Goal: Information Seeking & Learning: Learn about a topic

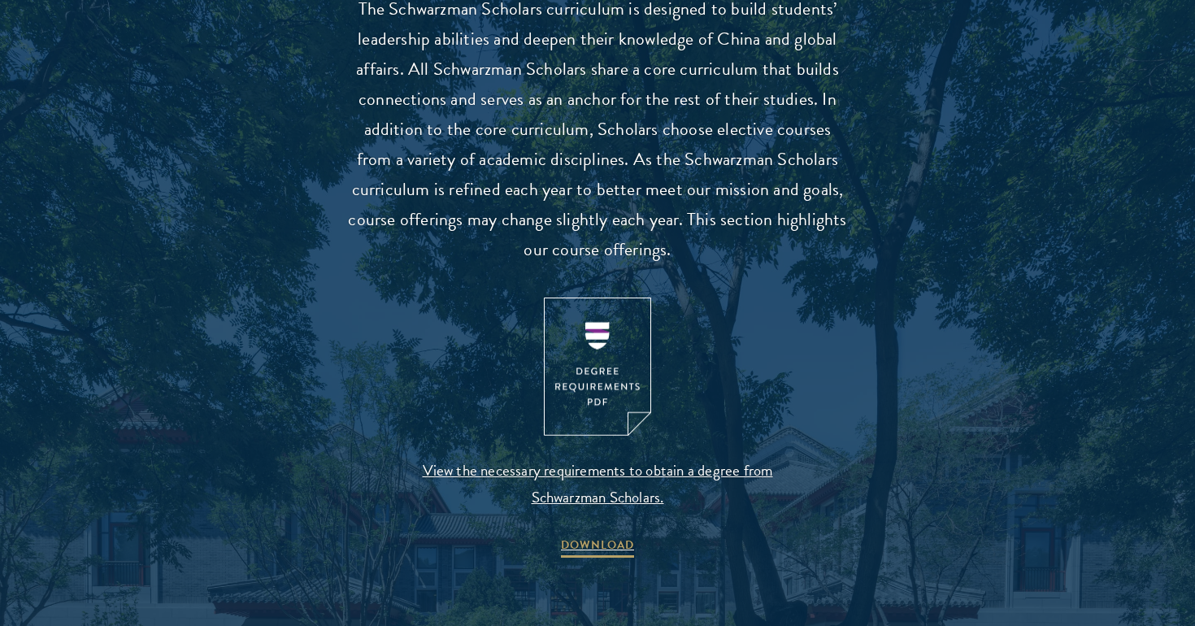
scroll to position [1568, 0]
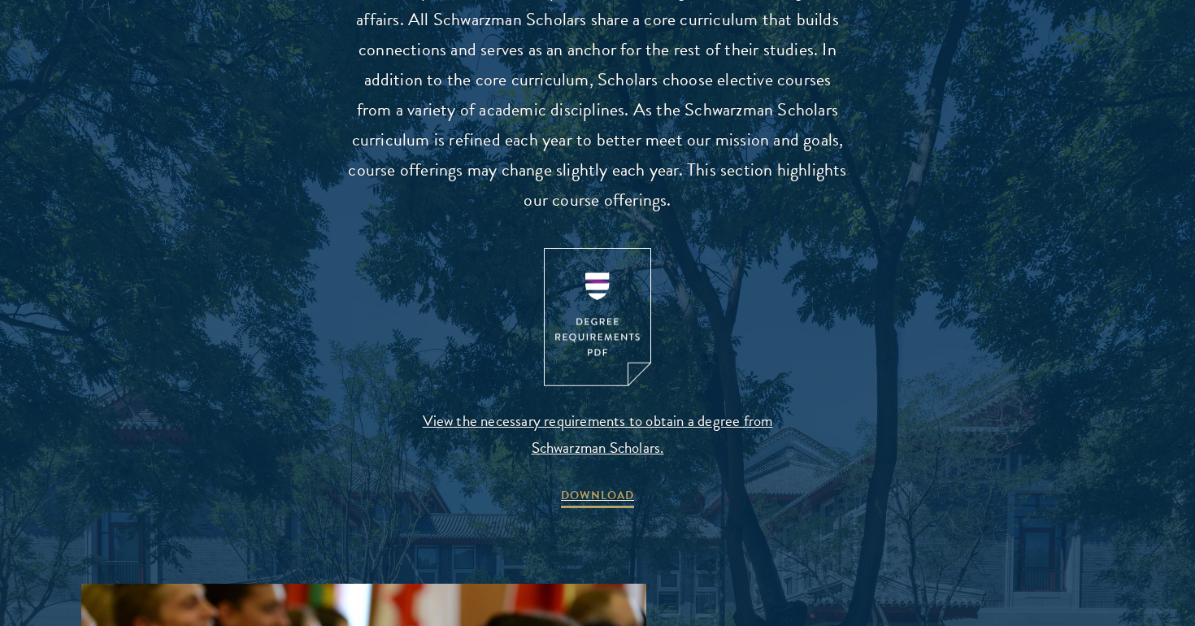
click at [589, 332] on img at bounding box center [597, 317] width 107 height 139
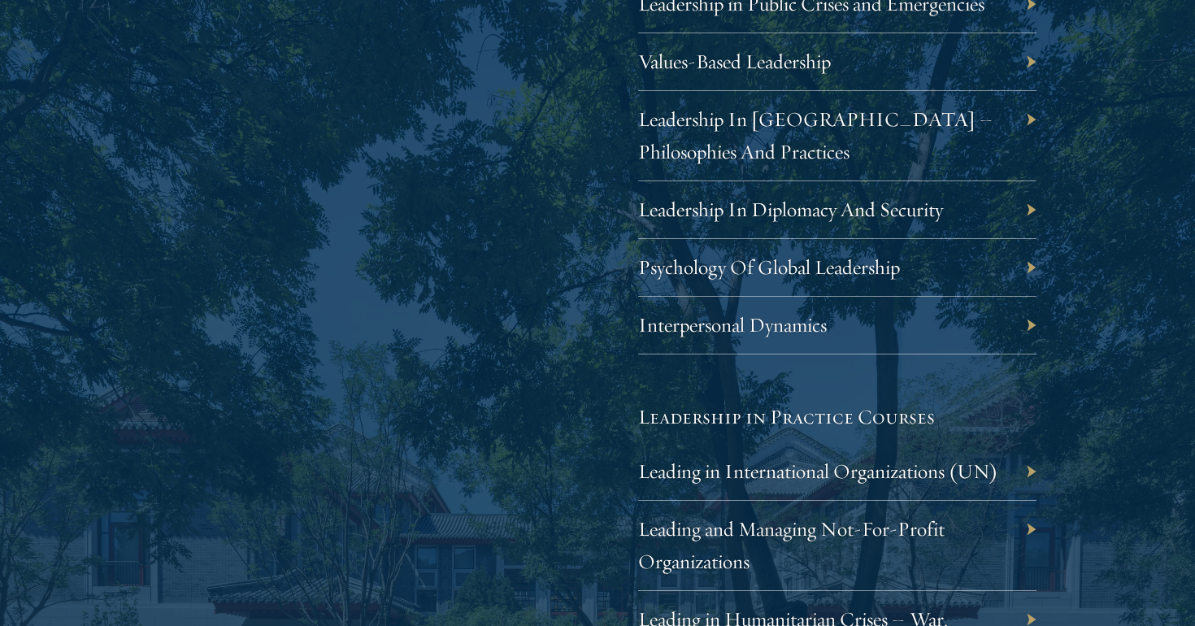
scroll to position [3013, 0]
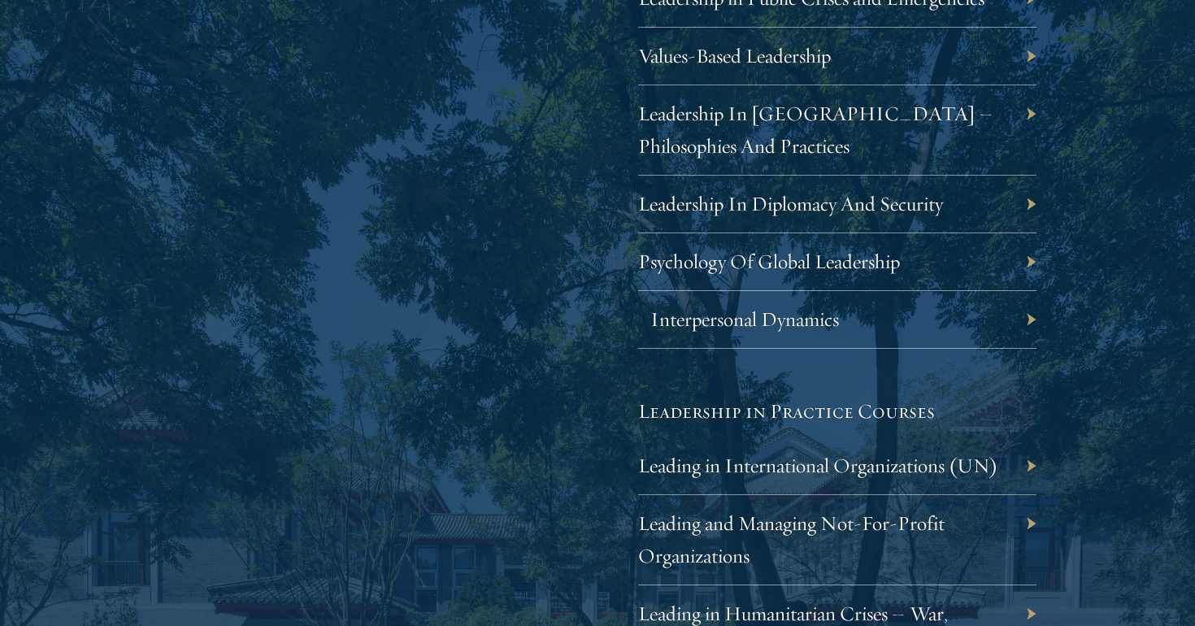
click at [749, 306] on link "Interpersonal Dynamics" at bounding box center [744, 318] width 189 height 25
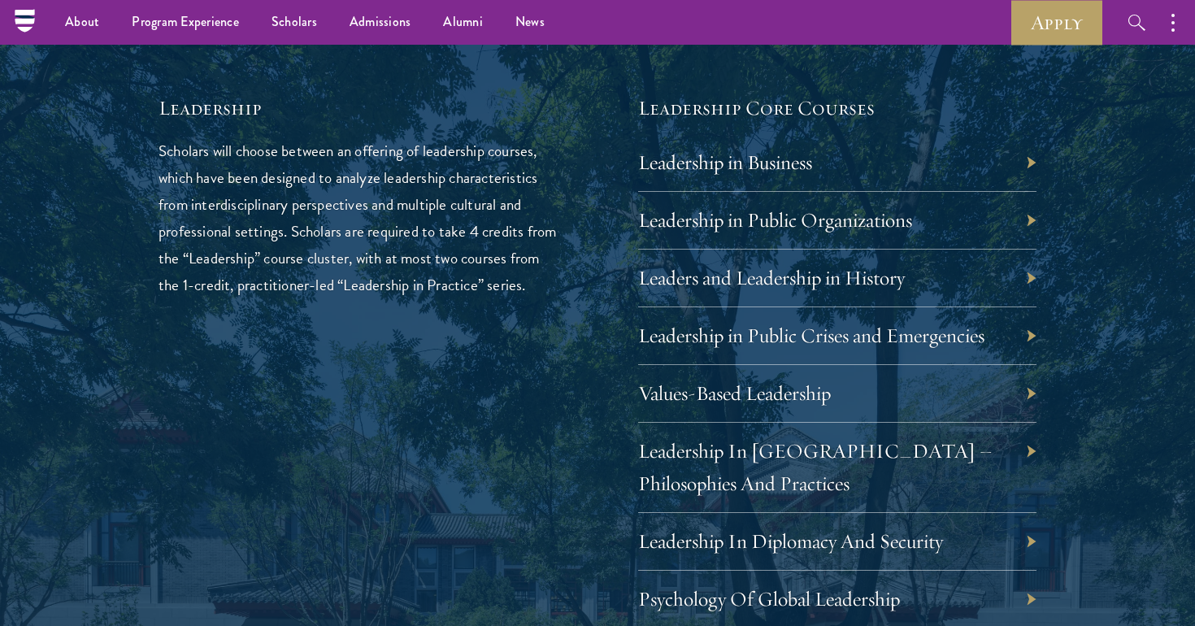
scroll to position [2666, 0]
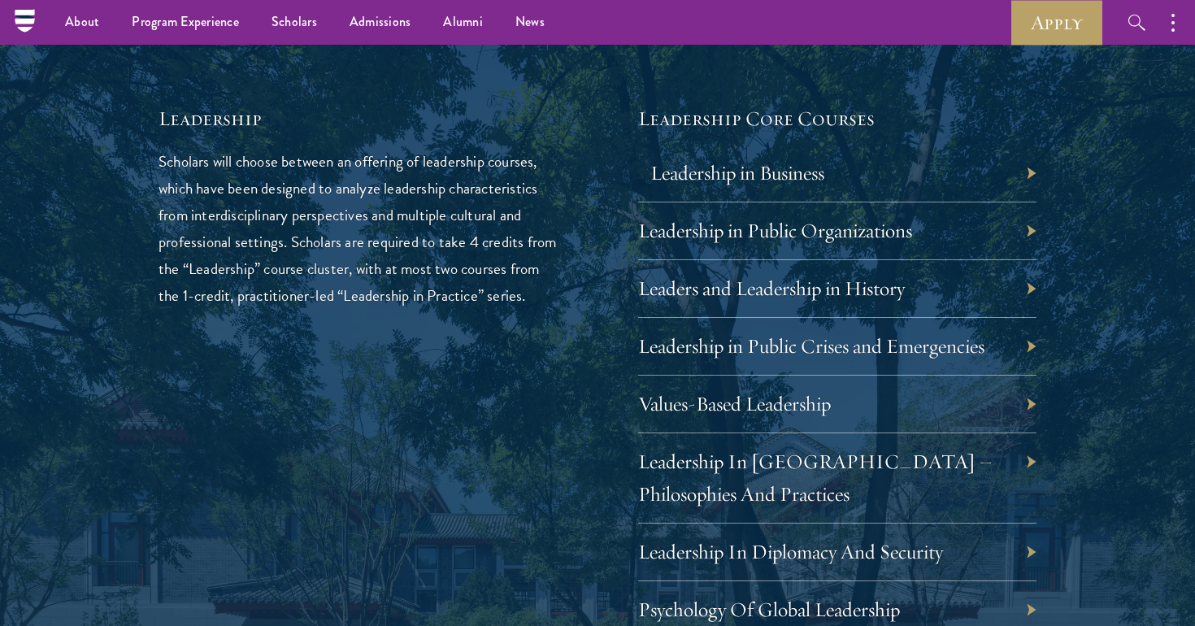
click at [679, 160] on link "Leadership in Business" at bounding box center [737, 172] width 174 height 25
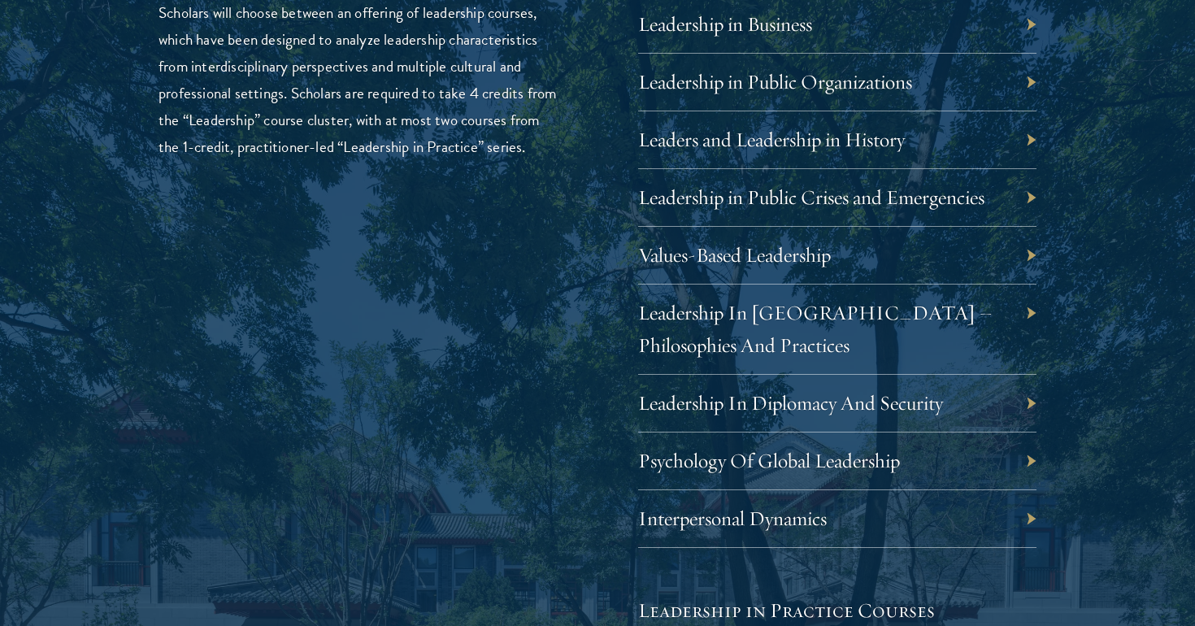
scroll to position [2816, 0]
click at [675, 452] on link "Psychology Of Global Leadership" at bounding box center [781, 458] width 262 height 25
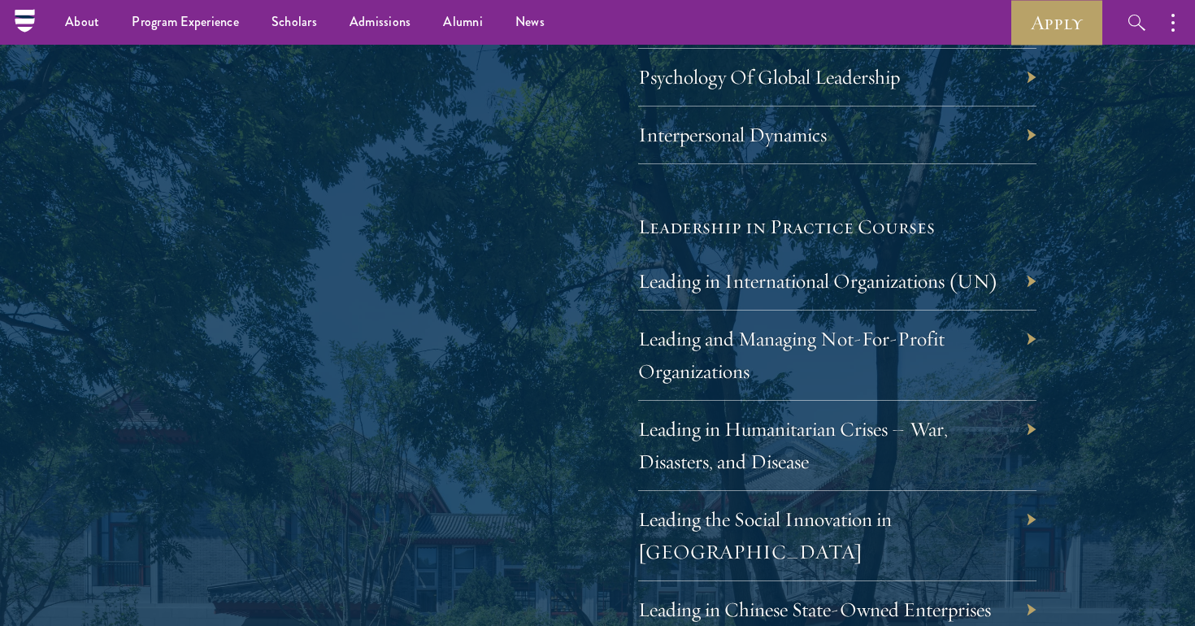
scroll to position [3197, 0]
click at [685, 283] on div "Leading in International Organizations (UN)" at bounding box center [837, 283] width 398 height 58
click at [686, 269] on link "Leading in International Organizations (UN)" at bounding box center [830, 281] width 360 height 25
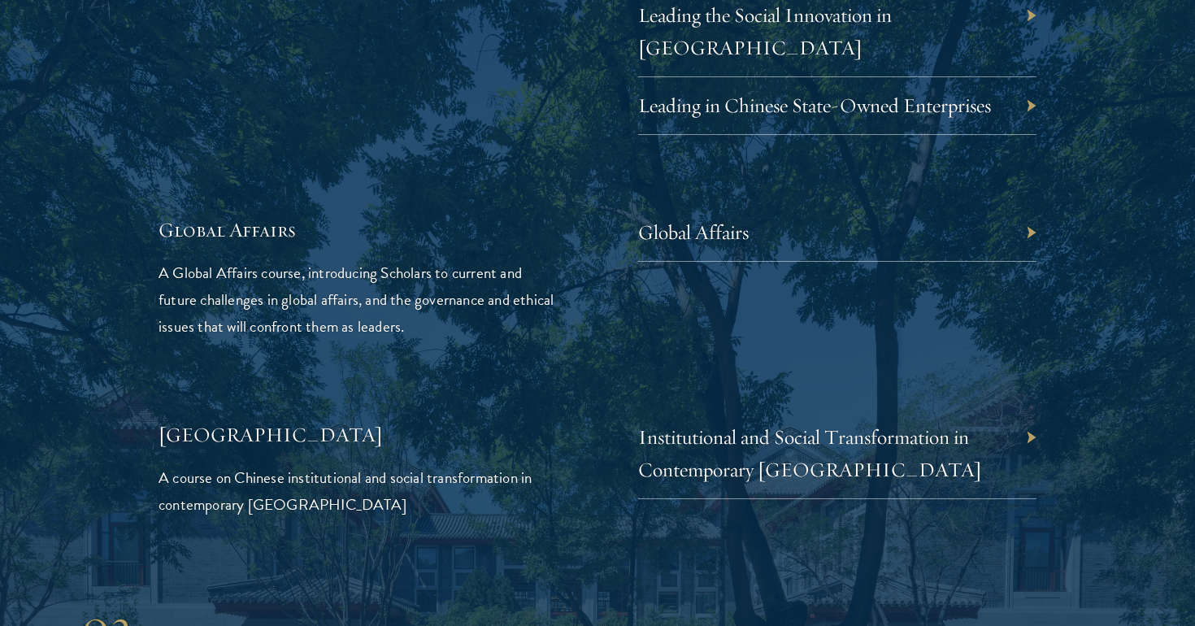
scroll to position [3705, 0]
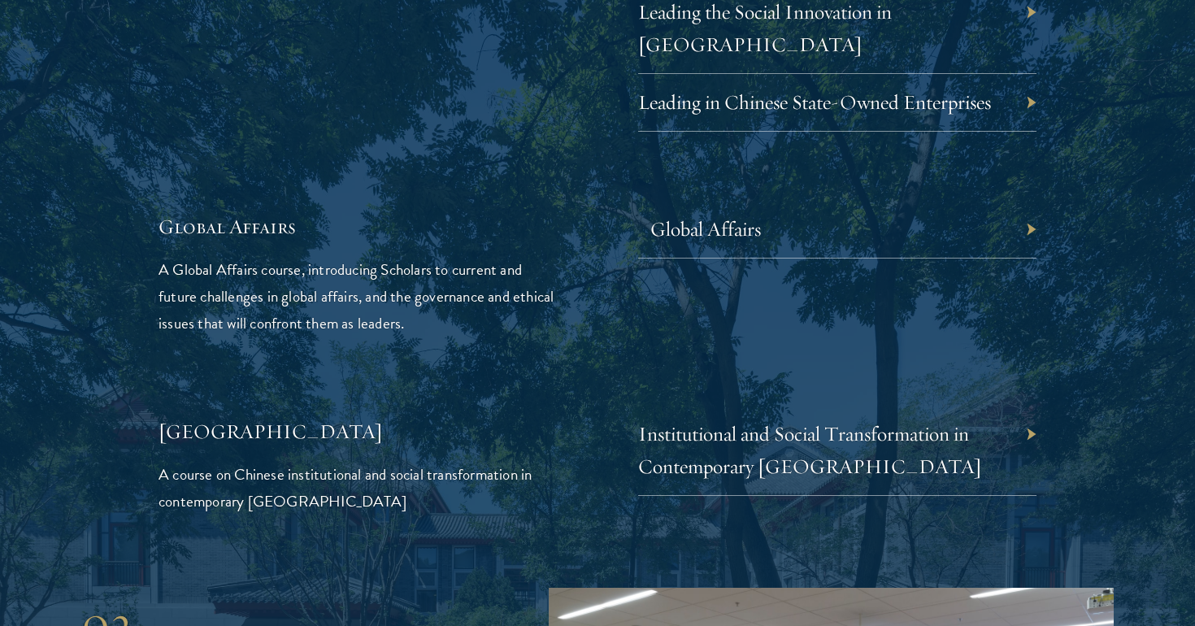
click at [682, 216] on link "Global Affairs" at bounding box center [705, 228] width 111 height 25
click at [693, 406] on div "Institutional and Social Transformation in Contemporary China" at bounding box center [837, 451] width 398 height 90
click at [692, 421] on link "Institutional and Social Transformation in Contemporary China" at bounding box center [822, 450] width 344 height 58
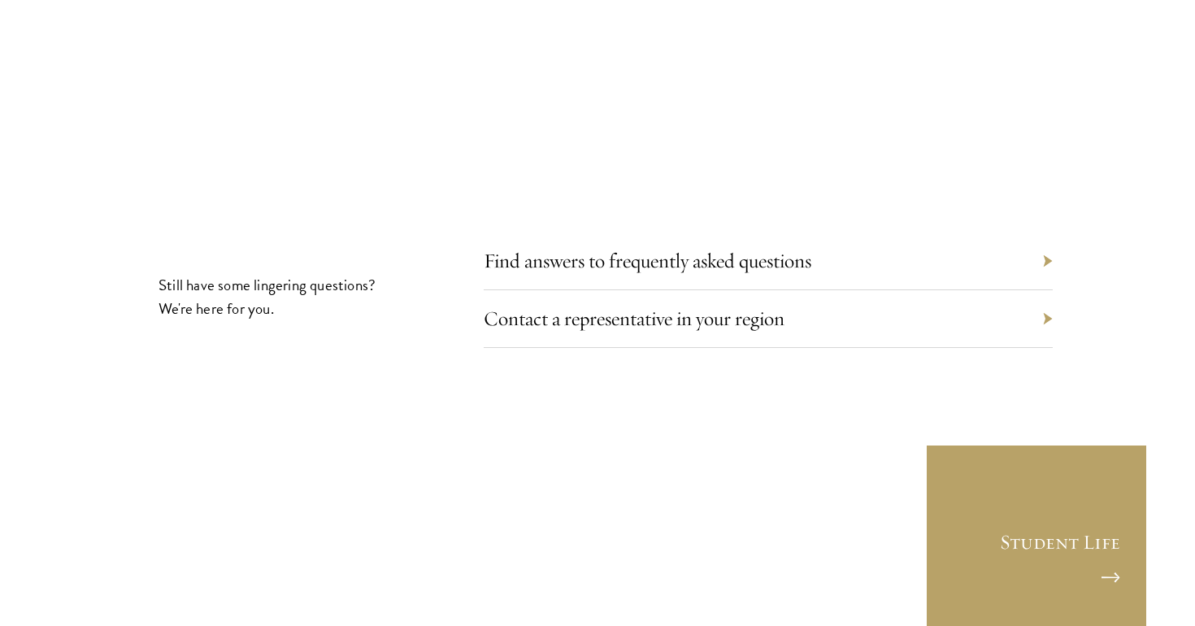
scroll to position [8885, 0]
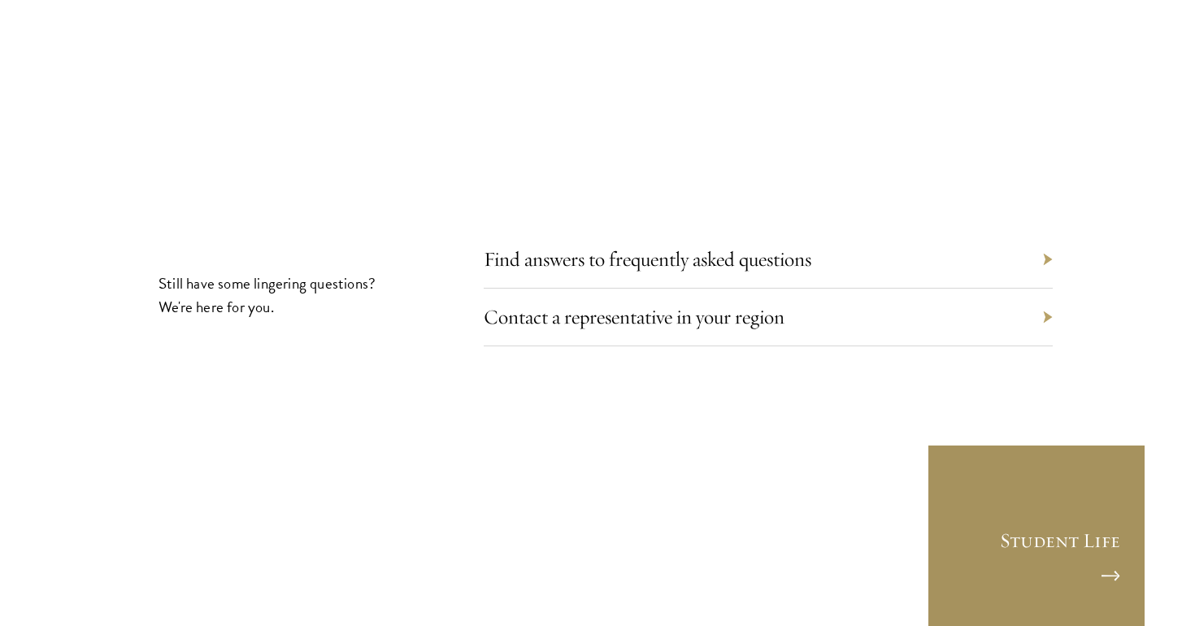
click at [1061, 465] on link "Student Life" at bounding box center [1035, 553] width 219 height 219
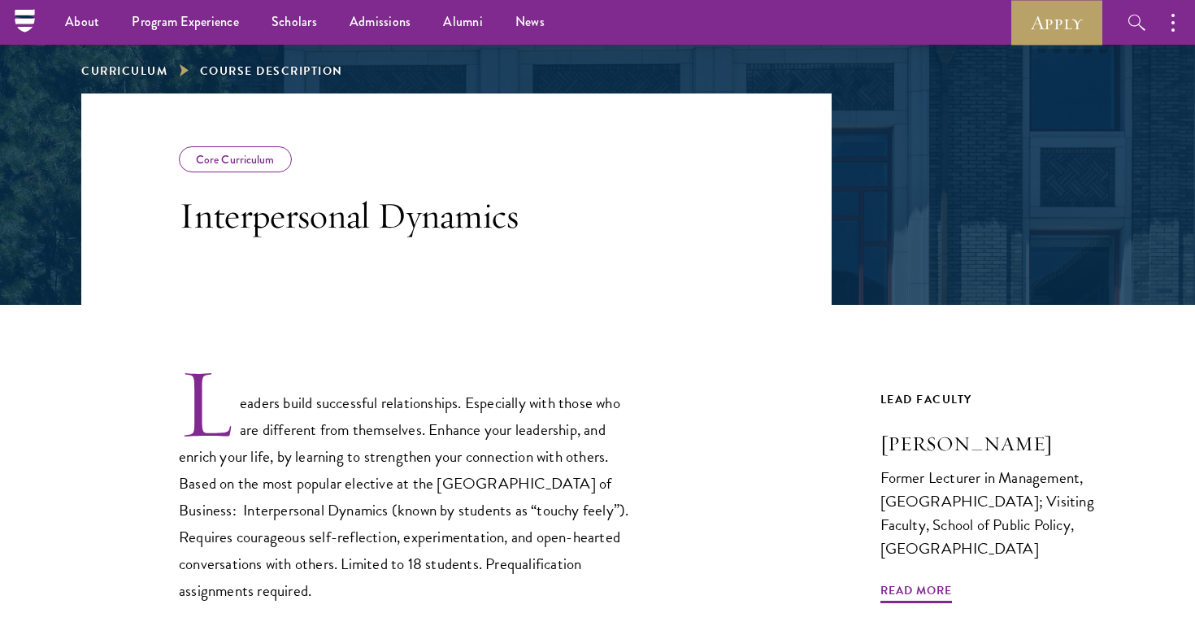
scroll to position [184, 0]
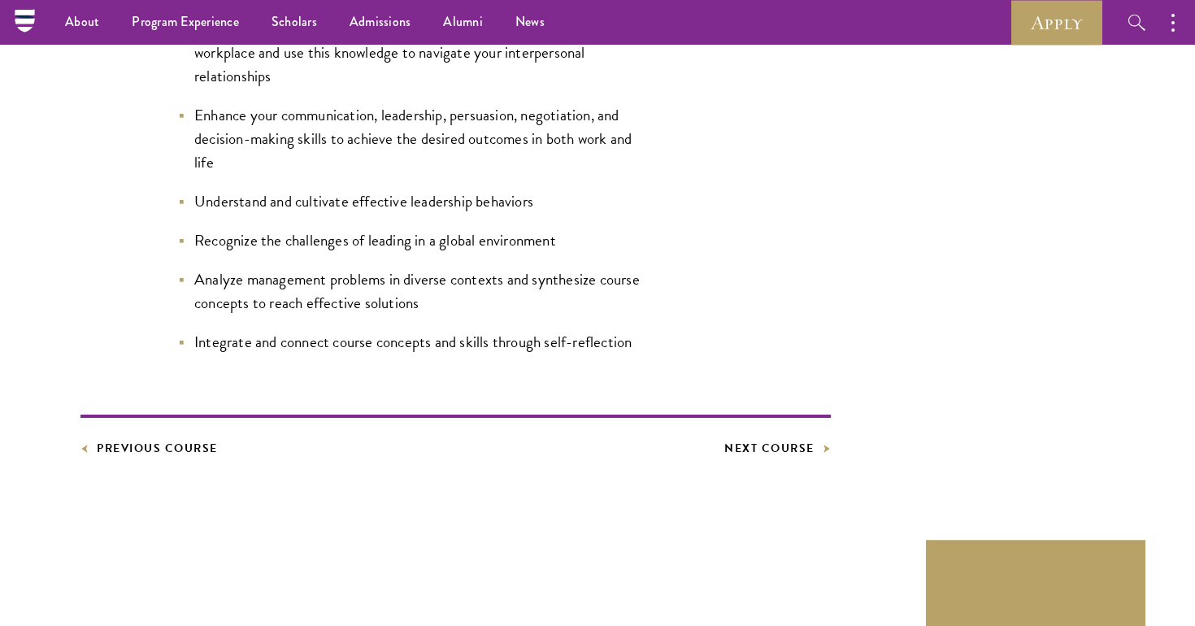
scroll to position [951, 1]
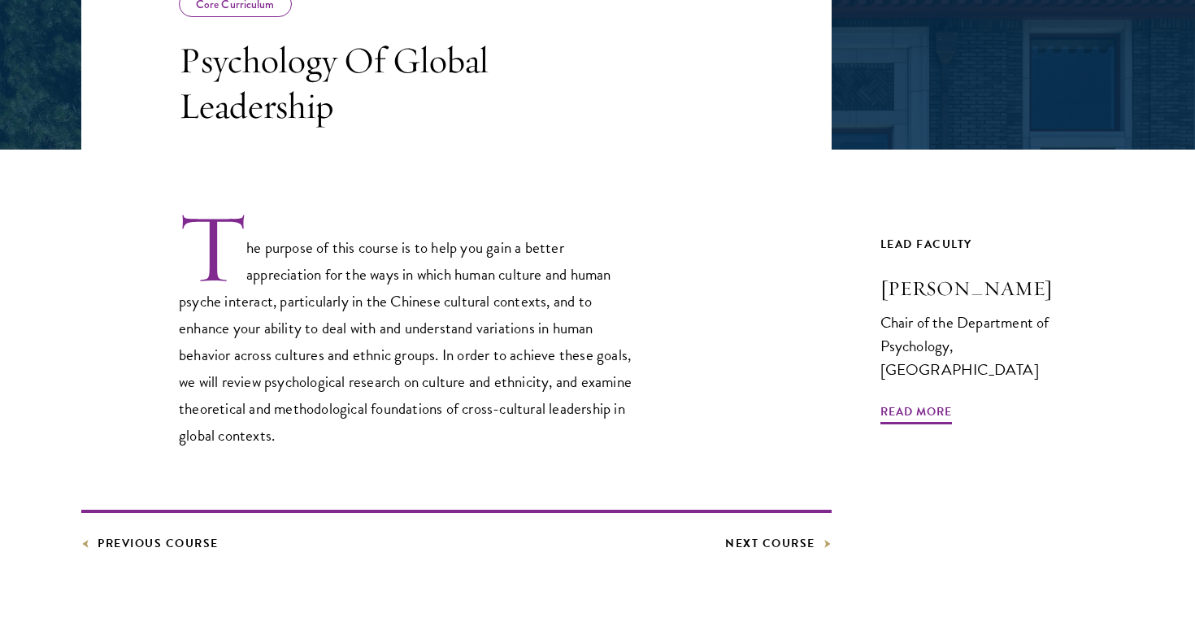
scroll to position [359, 0]
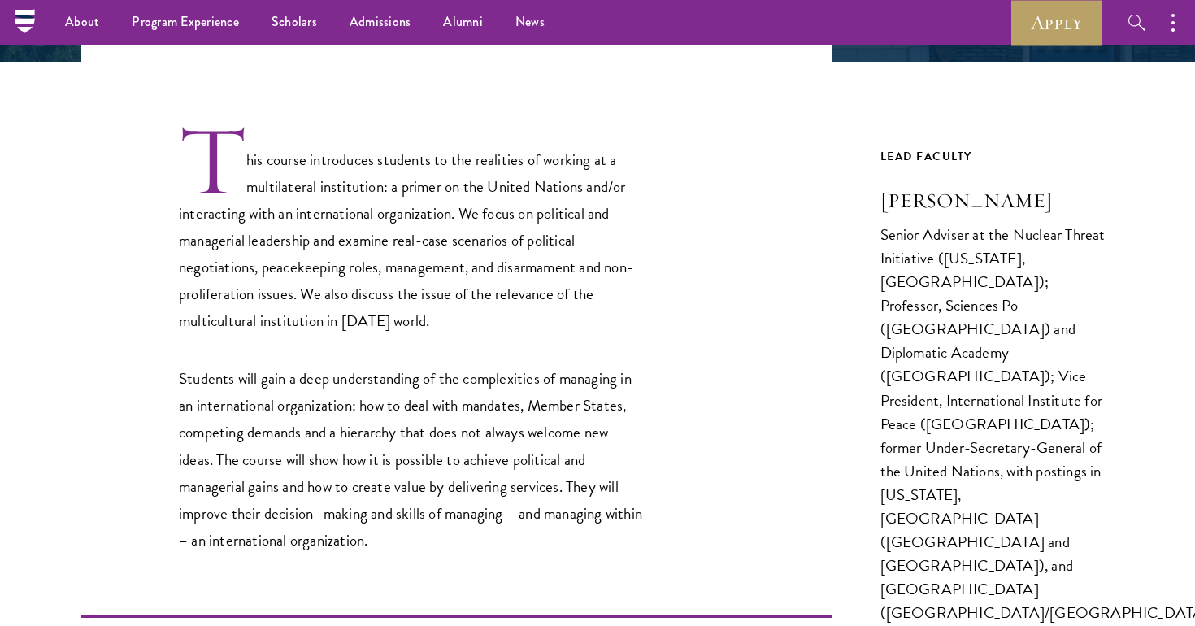
scroll to position [440, 0]
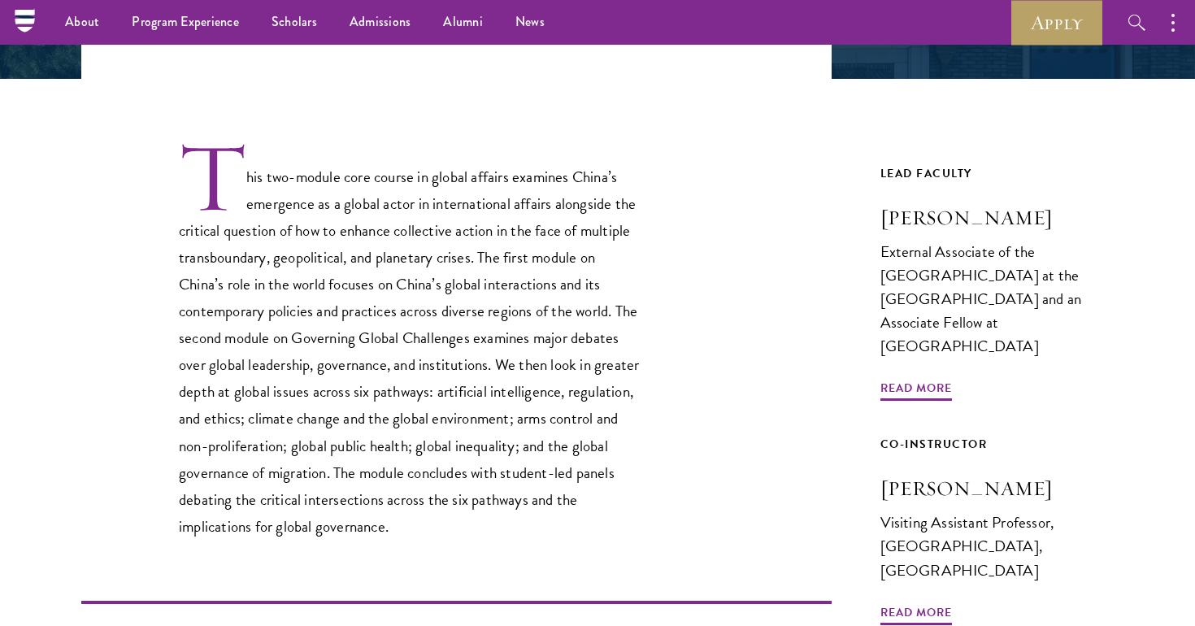
scroll to position [421, 0]
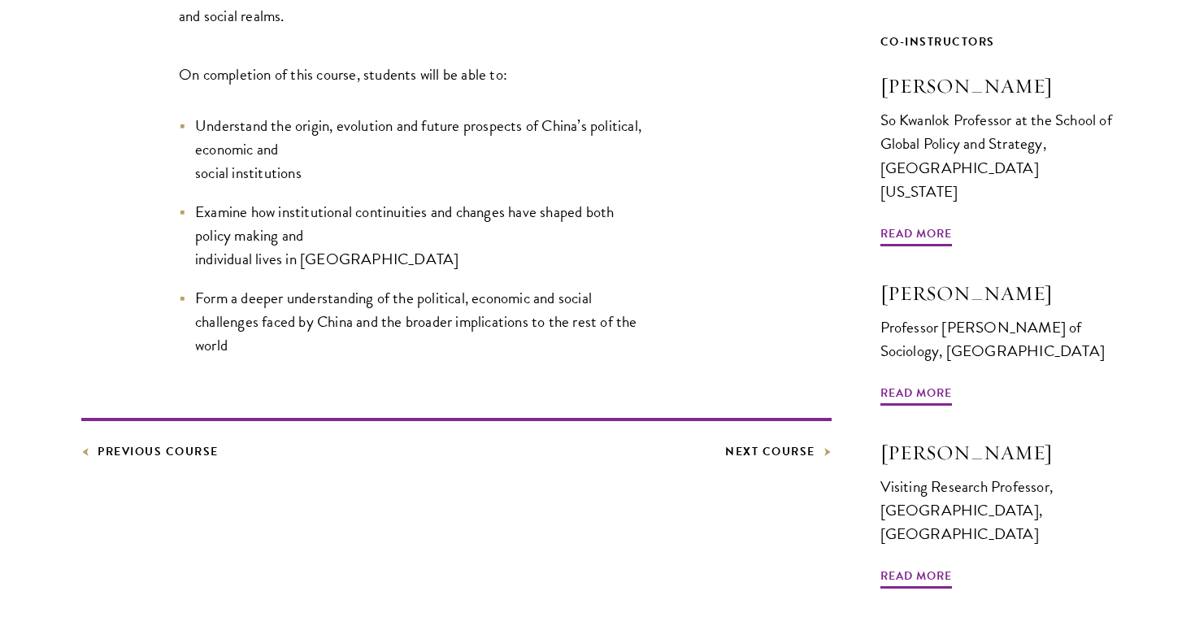
scroll to position [900, 0]
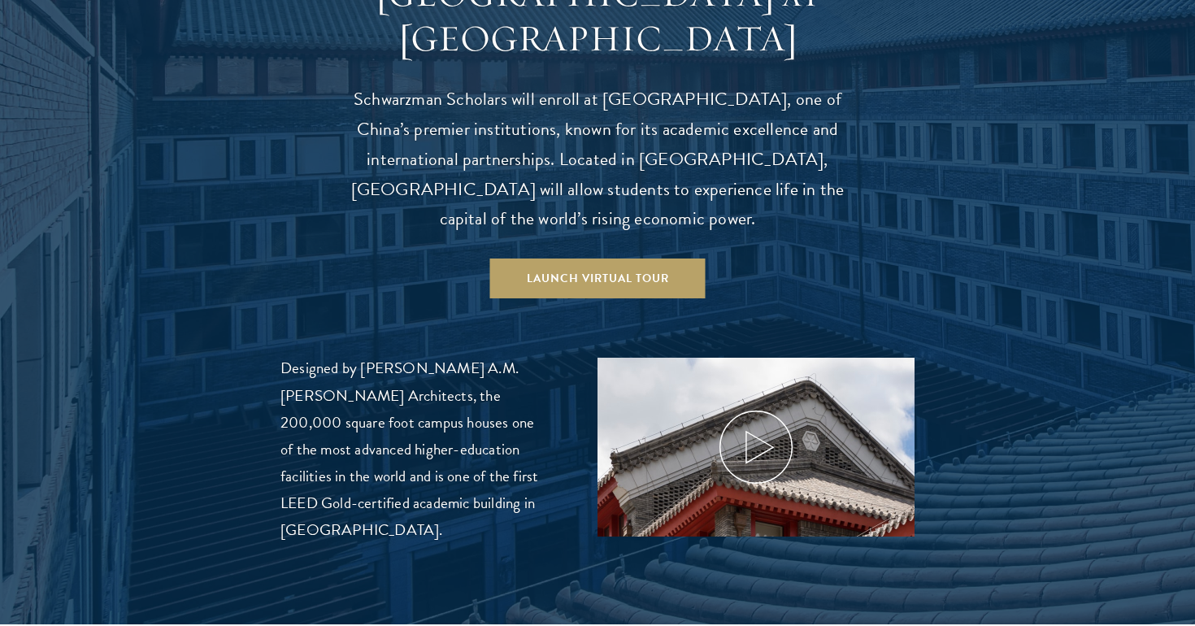
scroll to position [1659, 0]
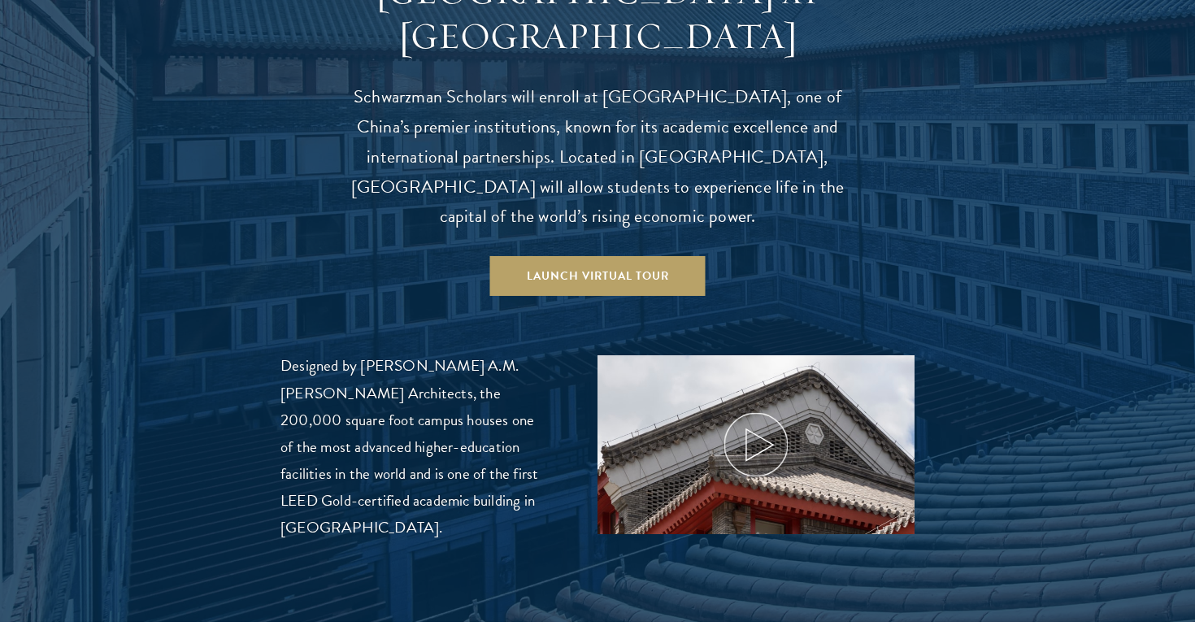
click at [769, 429] on use at bounding box center [759, 445] width 27 height 32
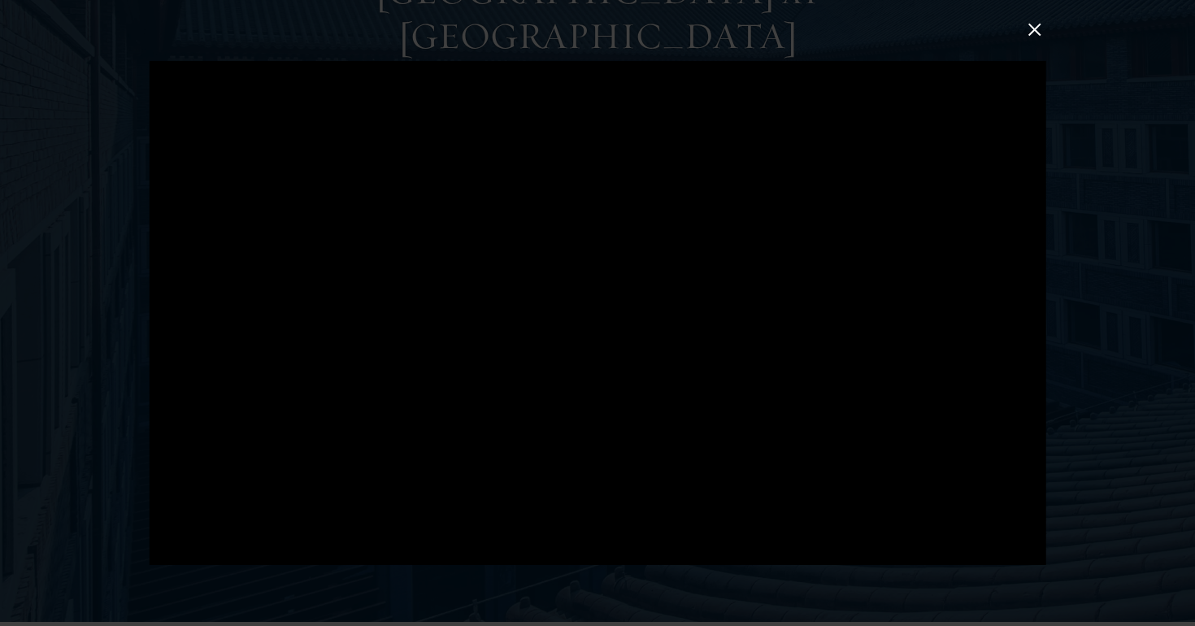
click at [1035, 28] on button at bounding box center [1034, 29] width 21 height 21
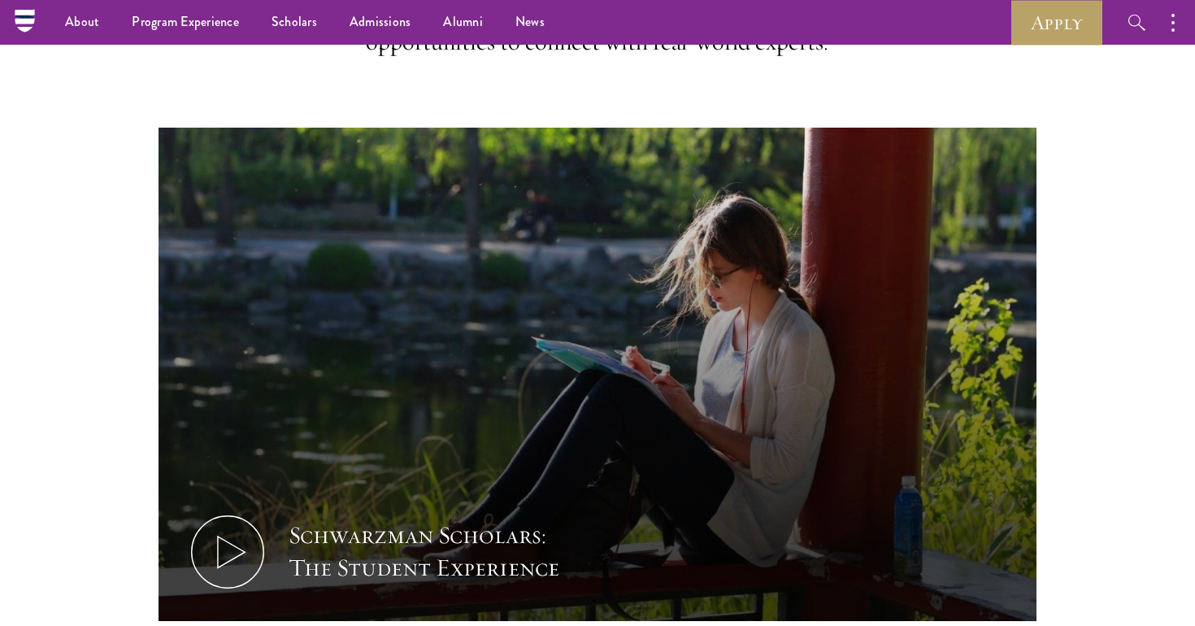
scroll to position [822, 0]
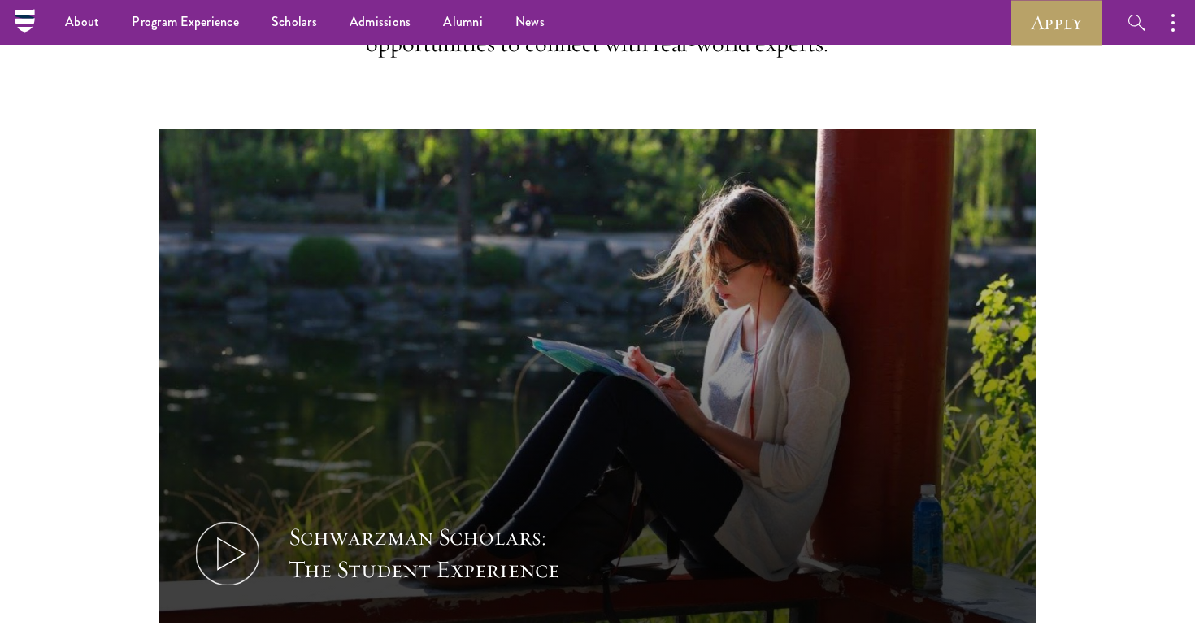
click at [227, 517] on icon at bounding box center [227, 553] width 73 height 73
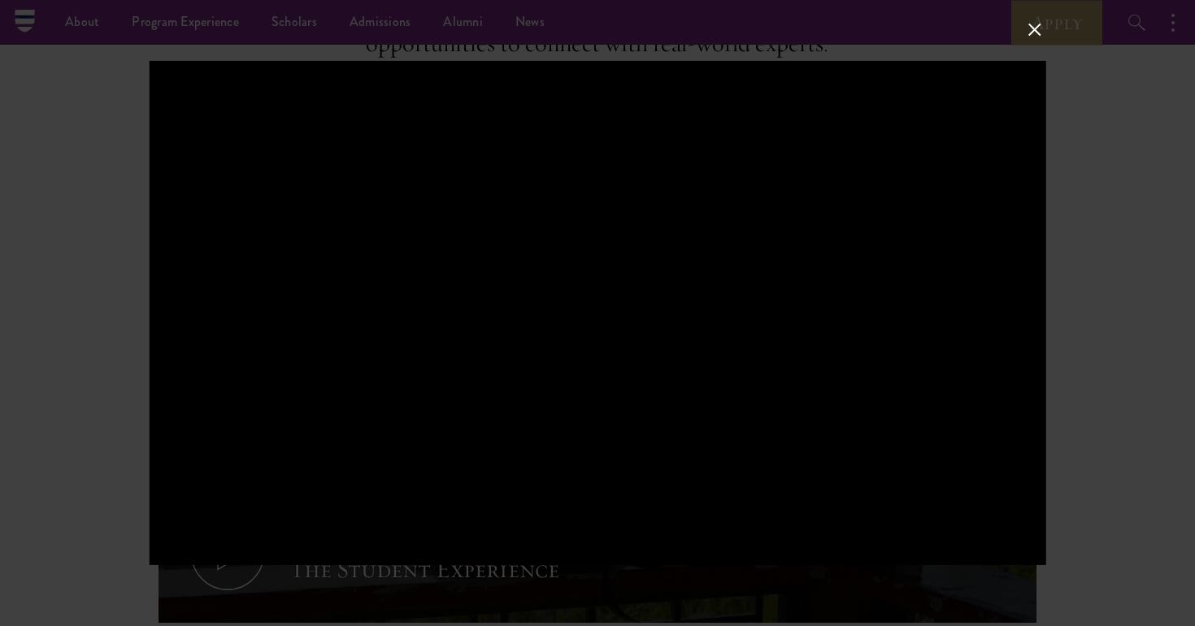
click at [1031, 26] on button at bounding box center [1034, 29] width 21 height 21
